Goal: Task Accomplishment & Management: Manage account settings

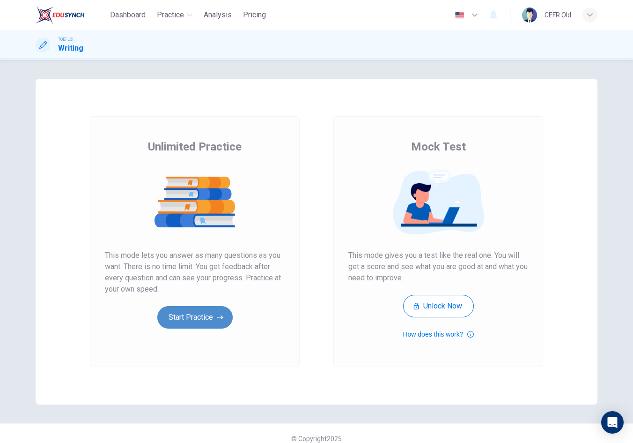
click at [203, 317] on button "Start Practice" at bounding box center [194, 317] width 75 height 22
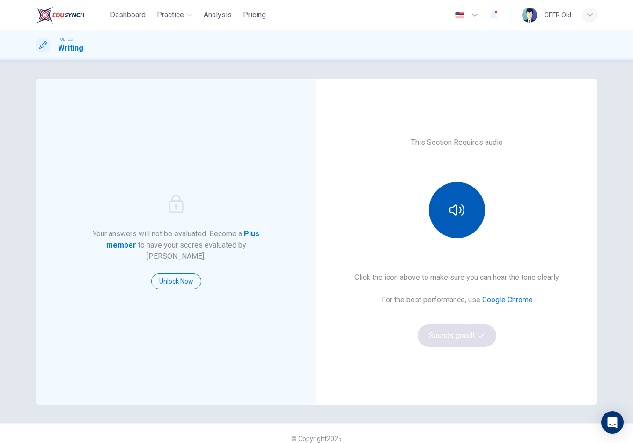
click at [450, 215] on icon "button" at bounding box center [457, 209] width 15 height 15
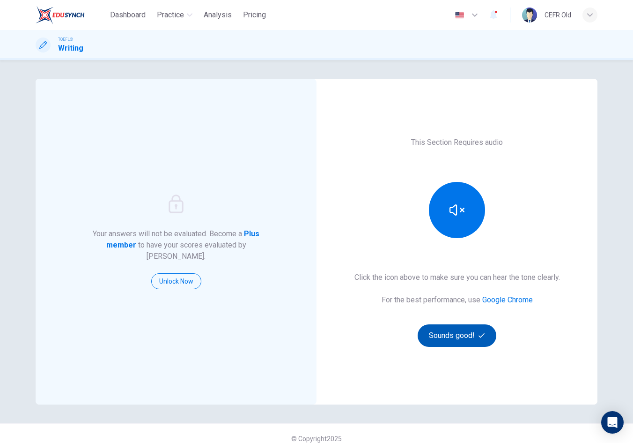
click at [451, 328] on button "Sounds good!" at bounding box center [457, 335] width 79 height 22
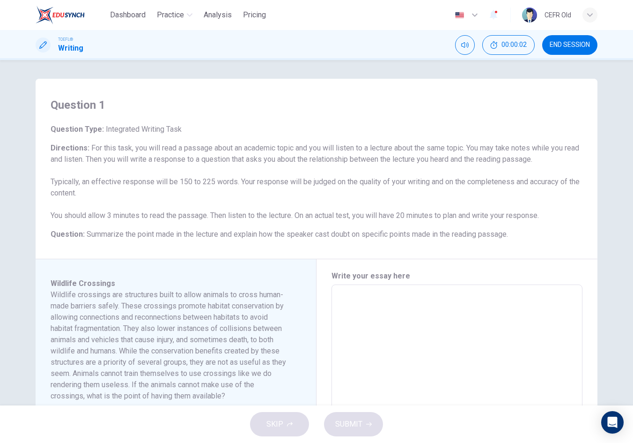
click at [588, 10] on div "button" at bounding box center [590, 14] width 15 height 15
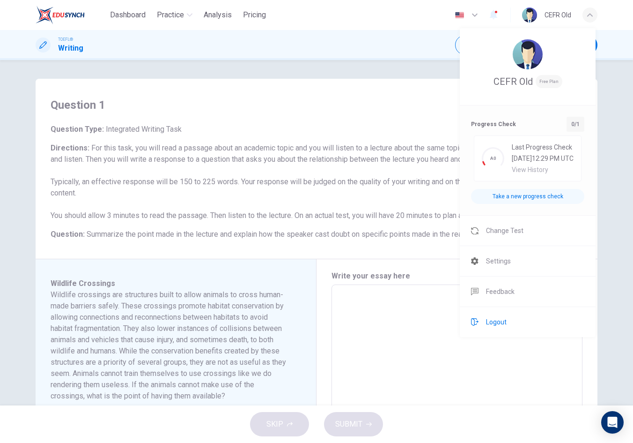
click at [502, 327] on span "Logout" at bounding box center [496, 321] width 21 height 11
